Goal: Check status: Check status

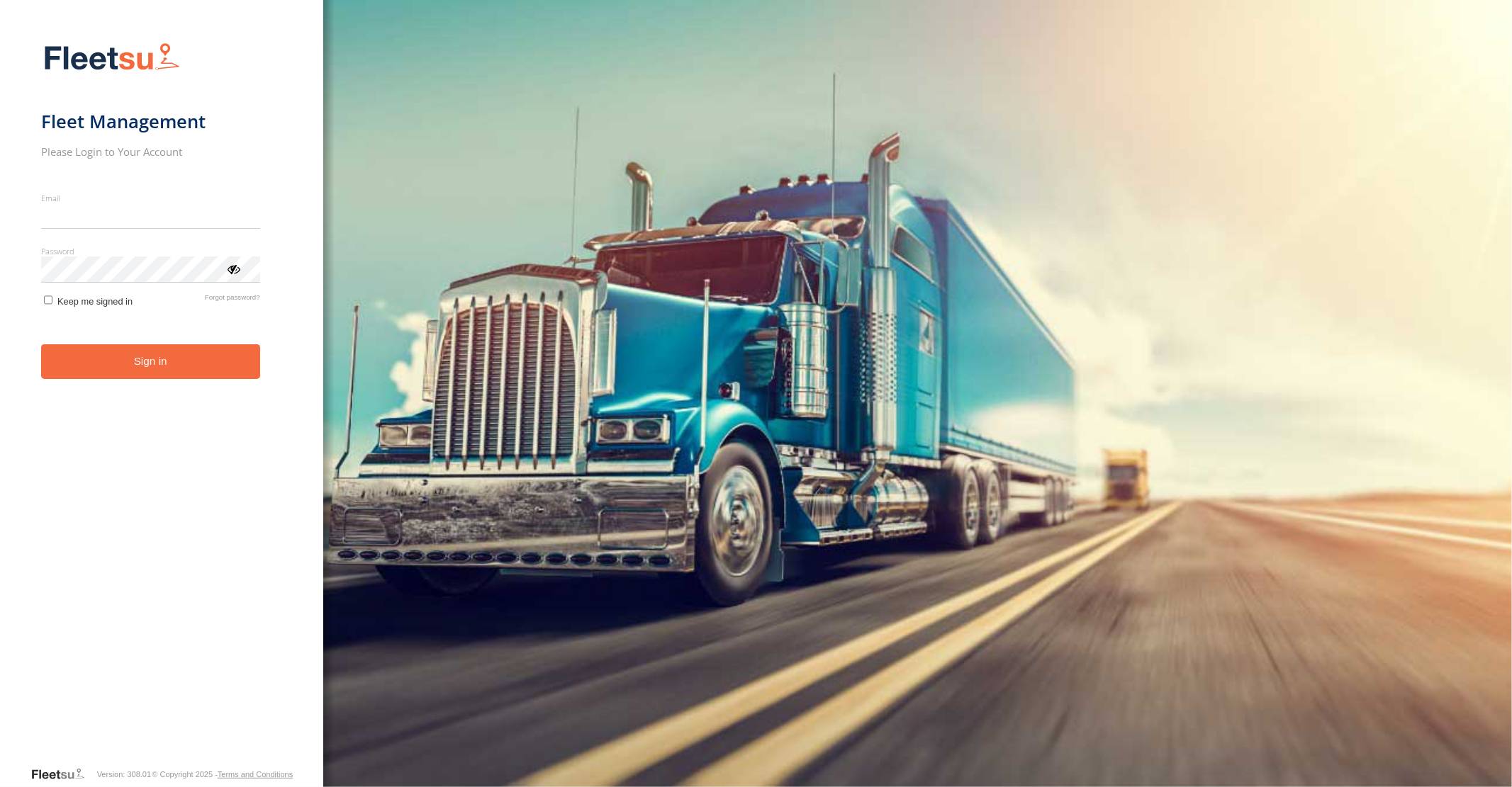
type input "**********"
click at [153, 373] on button "Sign in" at bounding box center [150, 361] width 219 height 35
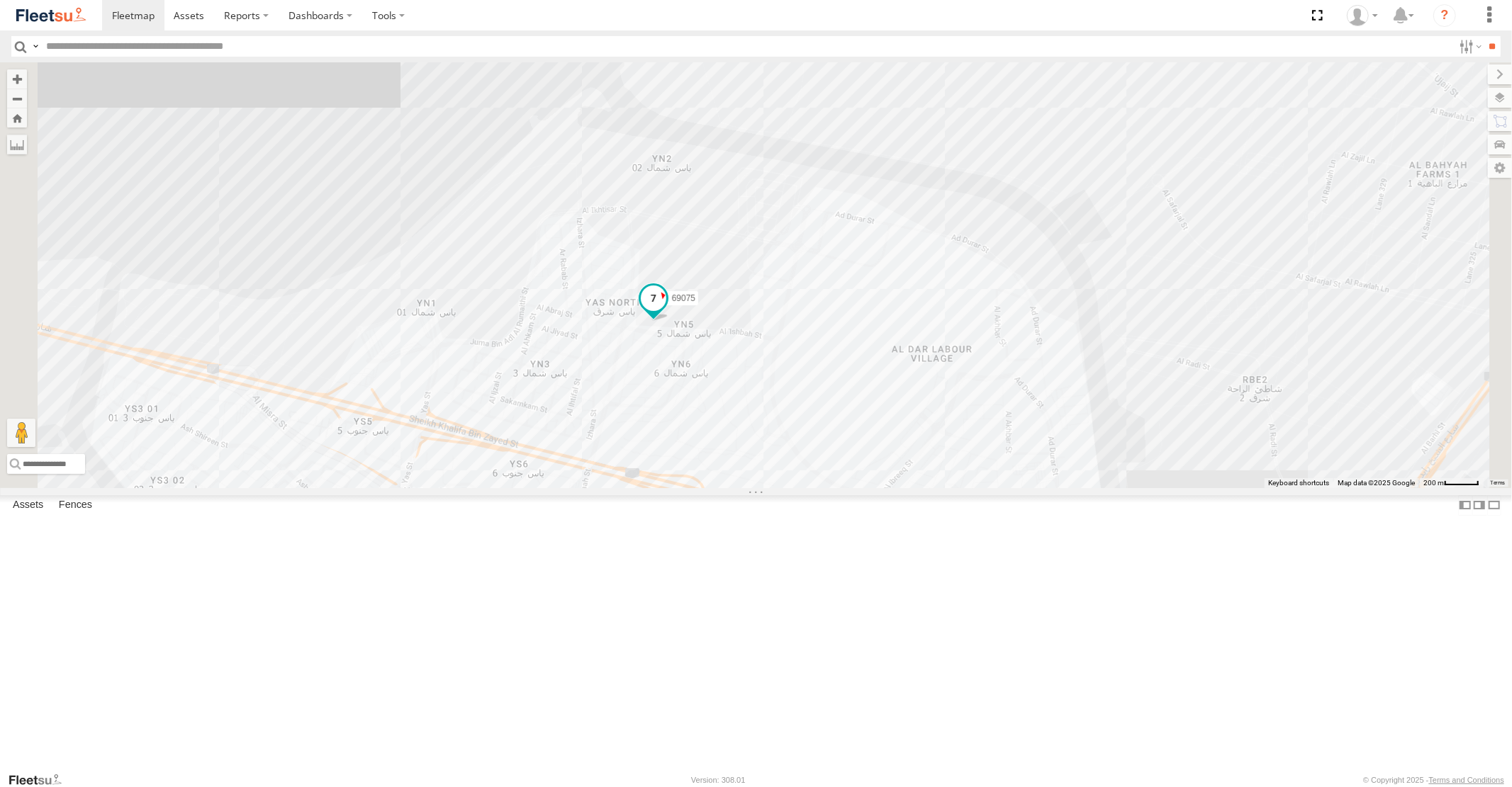
click at [665, 312] on span at bounding box center [653, 299] width 25 height 25
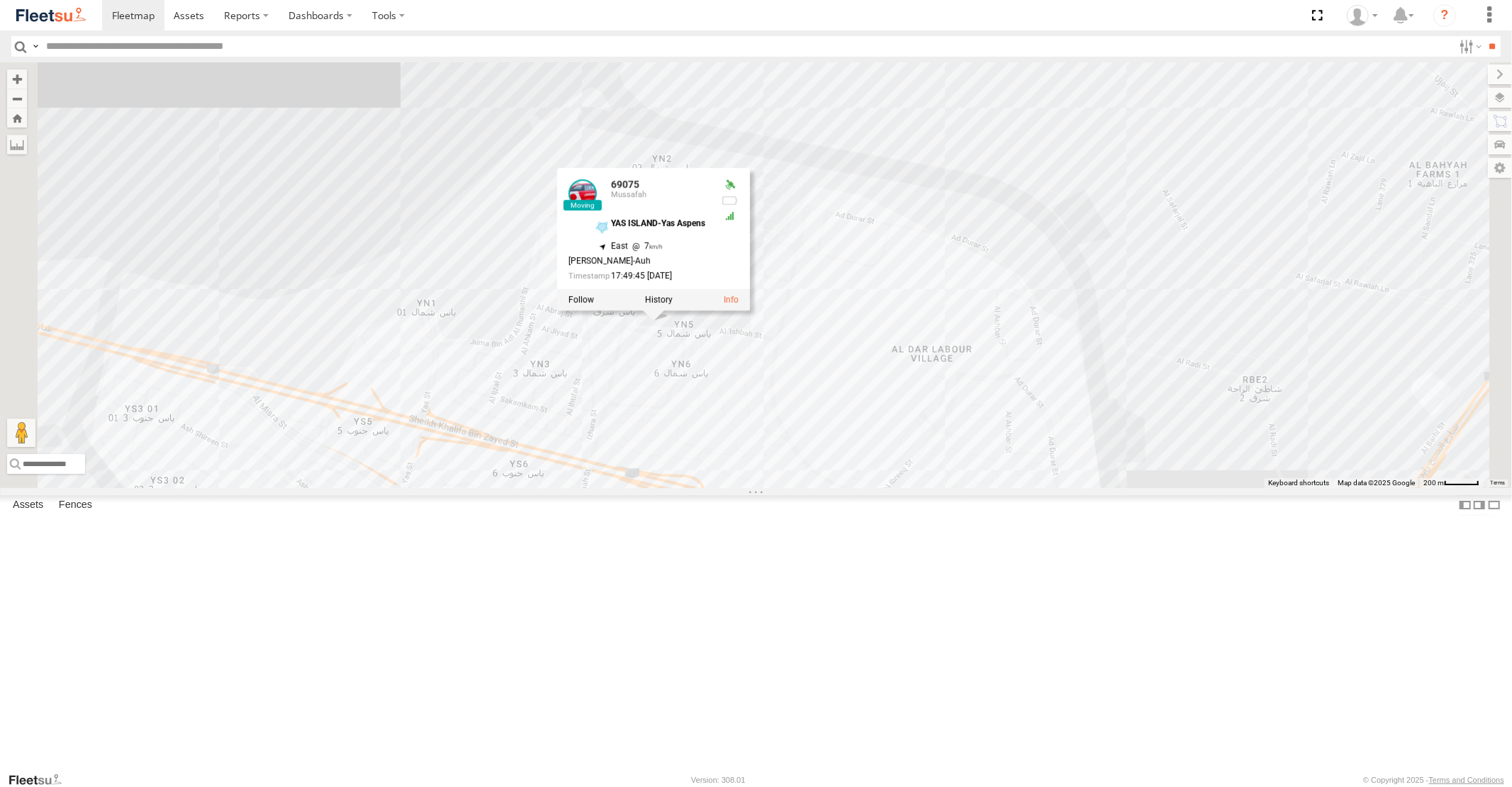
drag, startPoint x: 881, startPoint y: 507, endPoint x: 920, endPoint y: 378, distance: 134.8
click at [911, 395] on div "30427 93660 93659 99476 29042 88129 93580 93591 38534 30783 60417 33970 76594 4…" at bounding box center [756, 275] width 1512 height 426
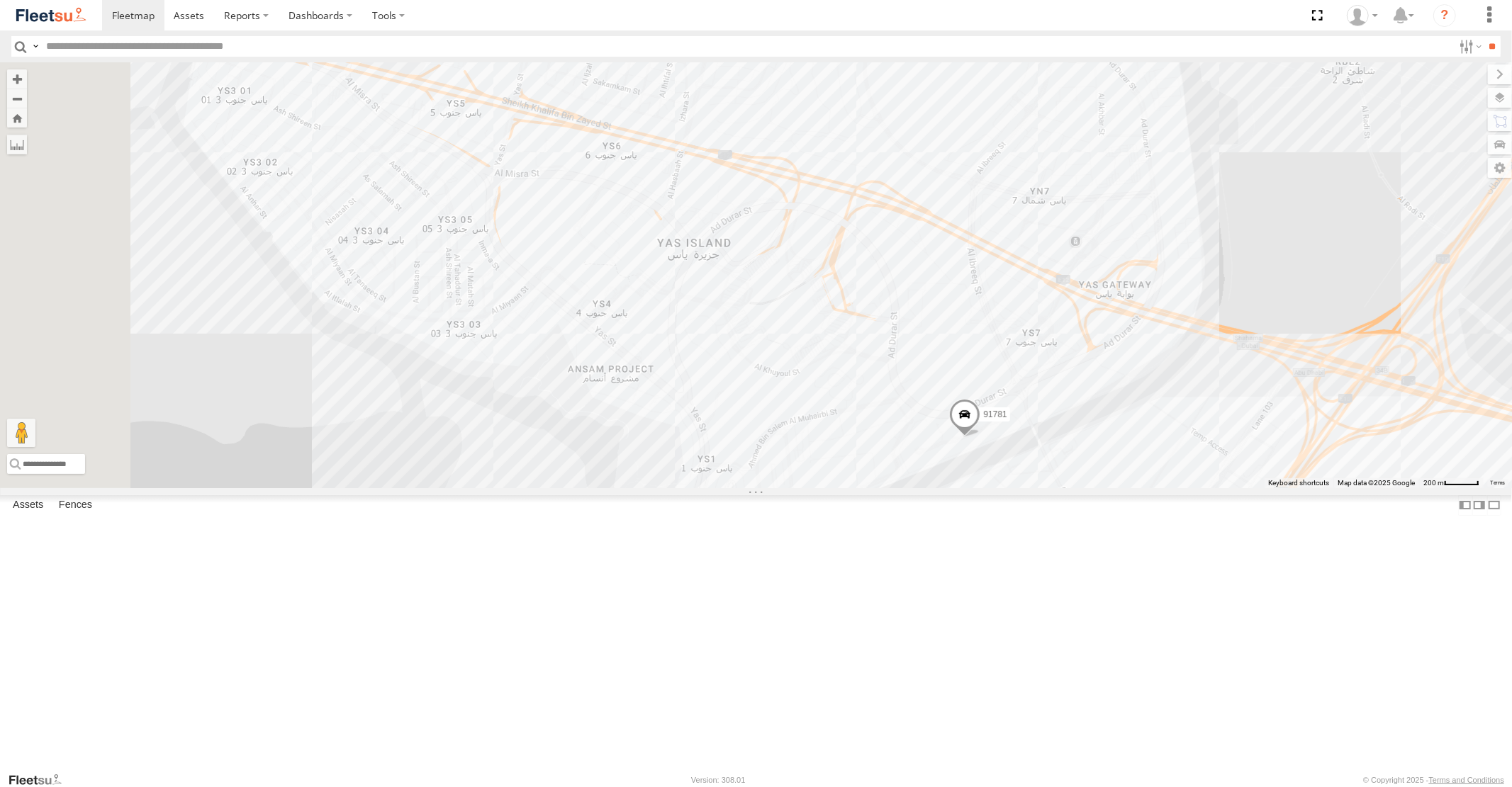
click at [980, 437] on span at bounding box center [964, 418] width 31 height 38
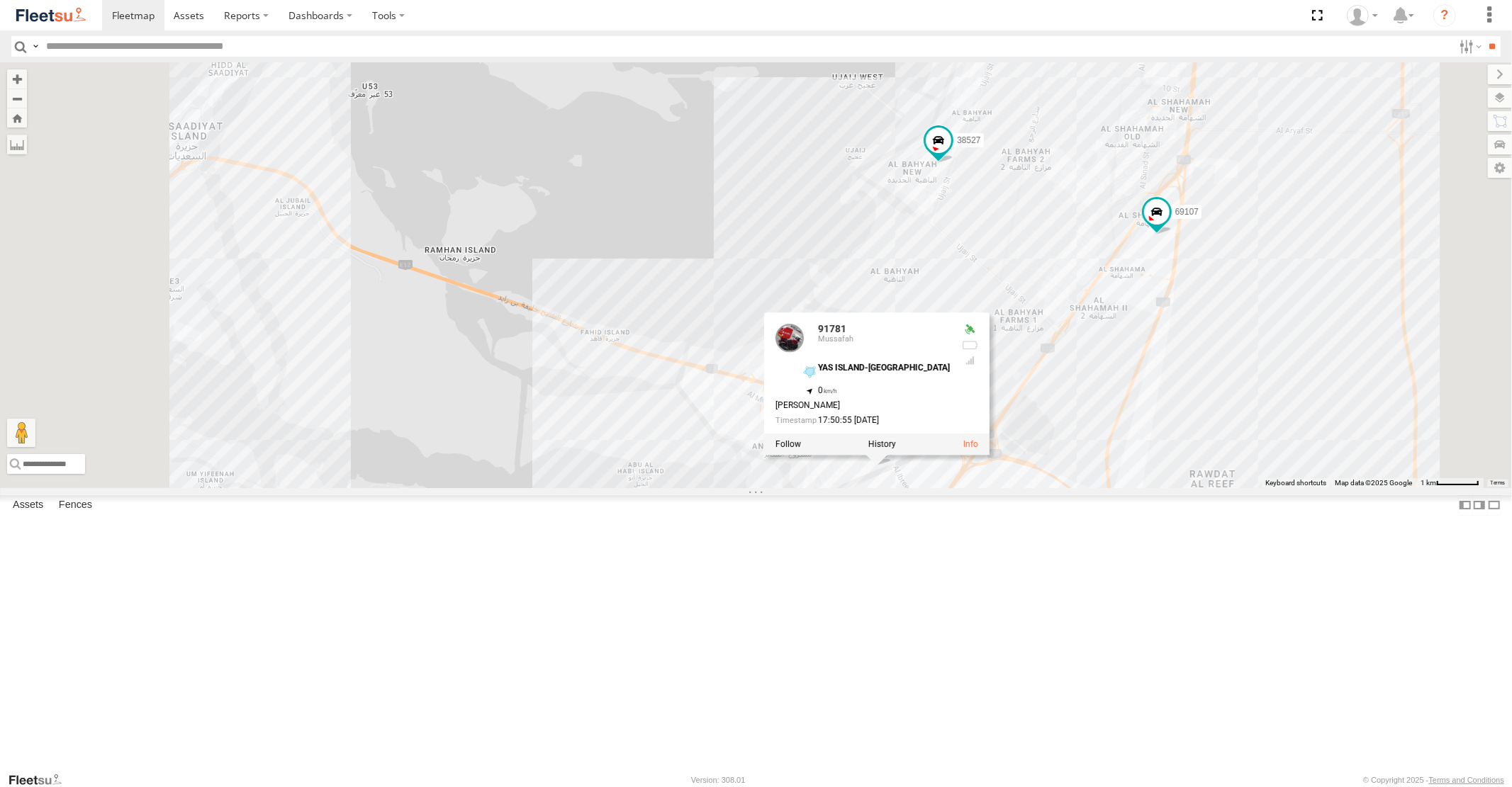
drag, startPoint x: 1033, startPoint y: 584, endPoint x: 1021, endPoint y: 551, distance: 35.1
click at [1021, 487] on div "30427 93660 93659 99476 29042 88129 93580 93591 38534 30783 60417 33970 76594 4…" at bounding box center [756, 275] width 1512 height 426
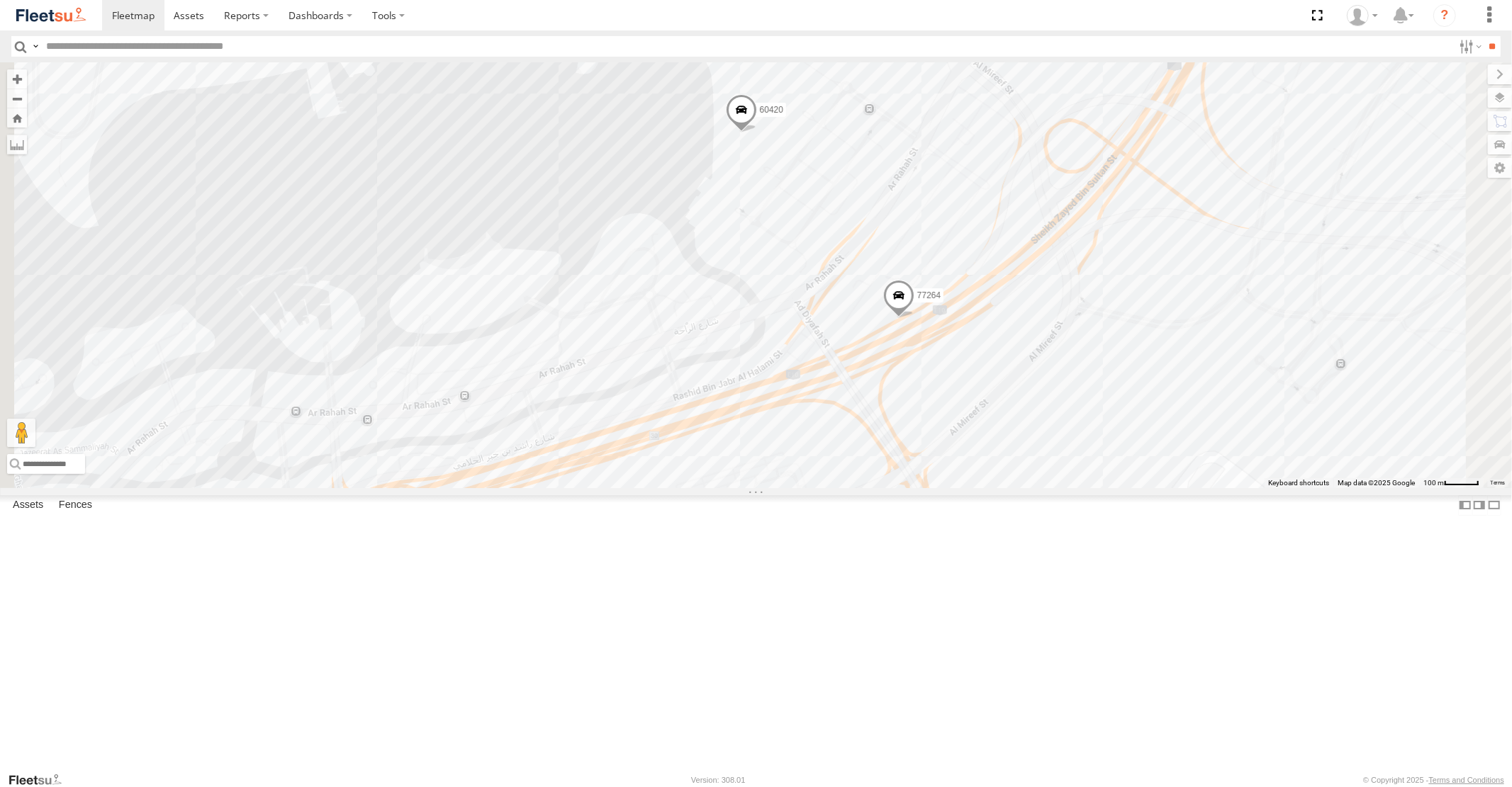
click at [914, 319] on span at bounding box center [897, 300] width 31 height 38
